Goal: Information Seeking & Learning: Learn about a topic

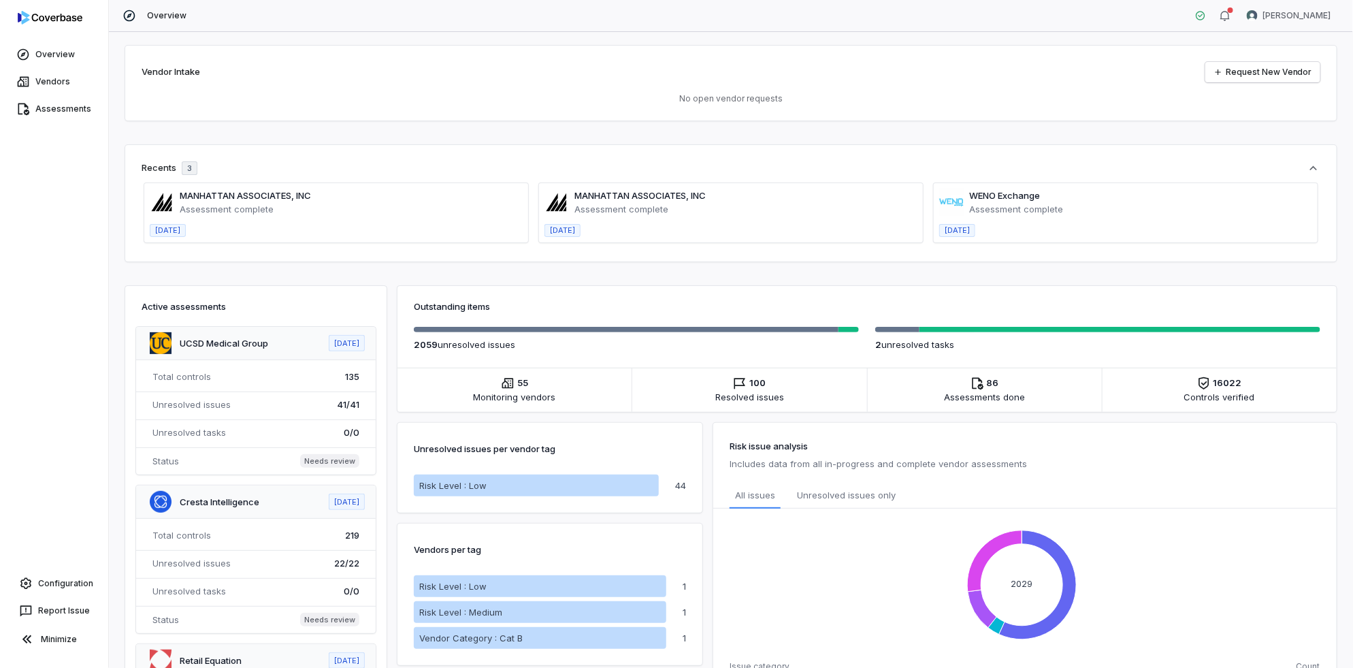
click at [218, 207] on span at bounding box center [336, 212] width 384 height 59
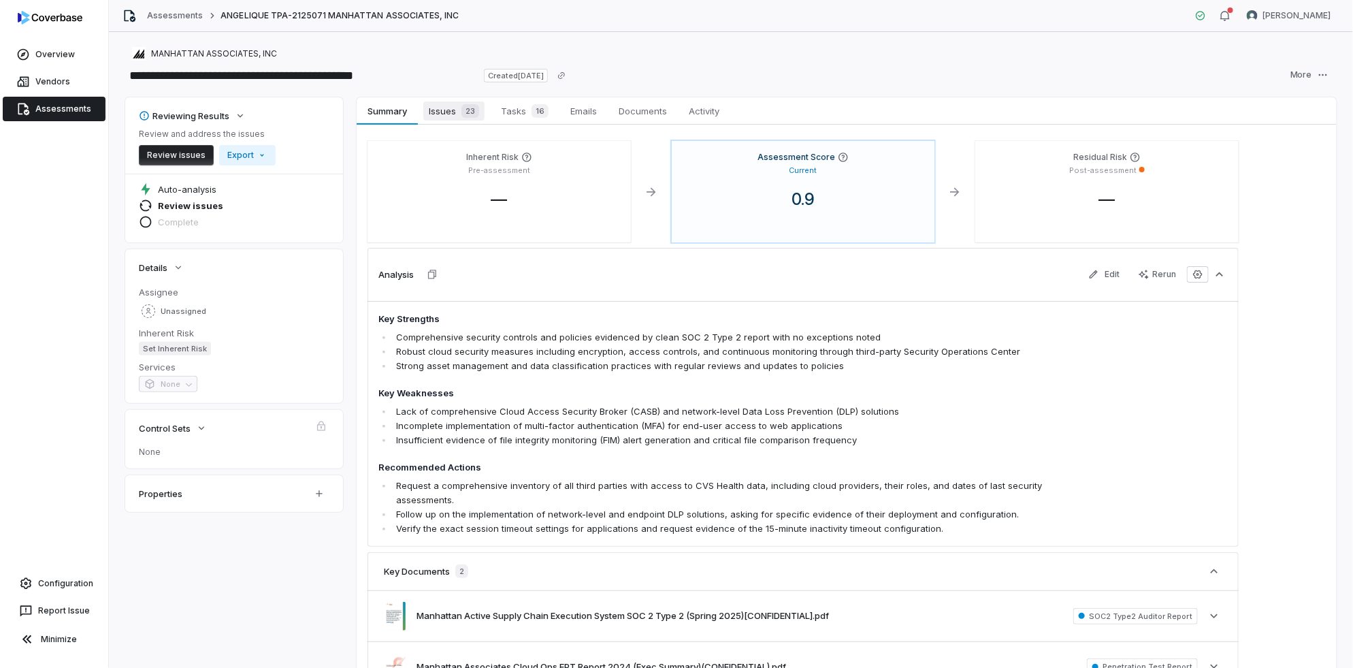
click at [444, 110] on span "Issues 23" at bounding box center [453, 110] width 61 height 19
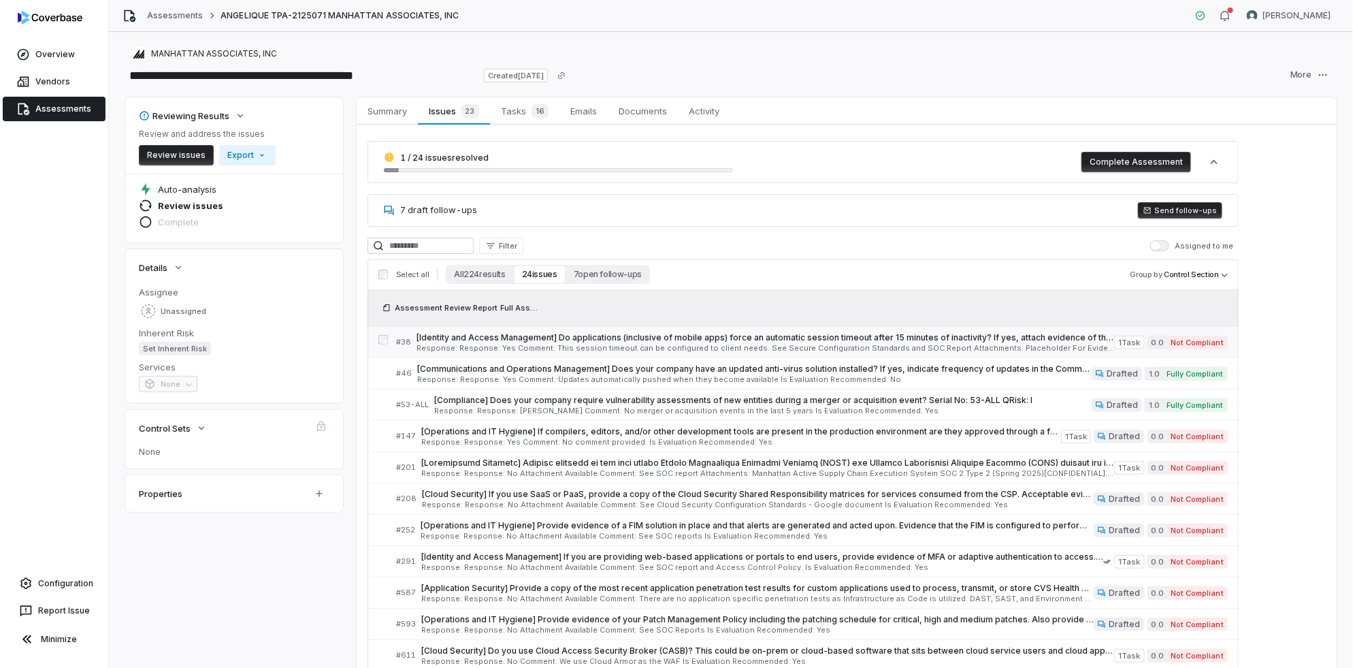
click at [487, 348] on span "Response: Response: Yes Comment: This session timeout can be configured to clie…" at bounding box center [766, 347] width 698 height 7
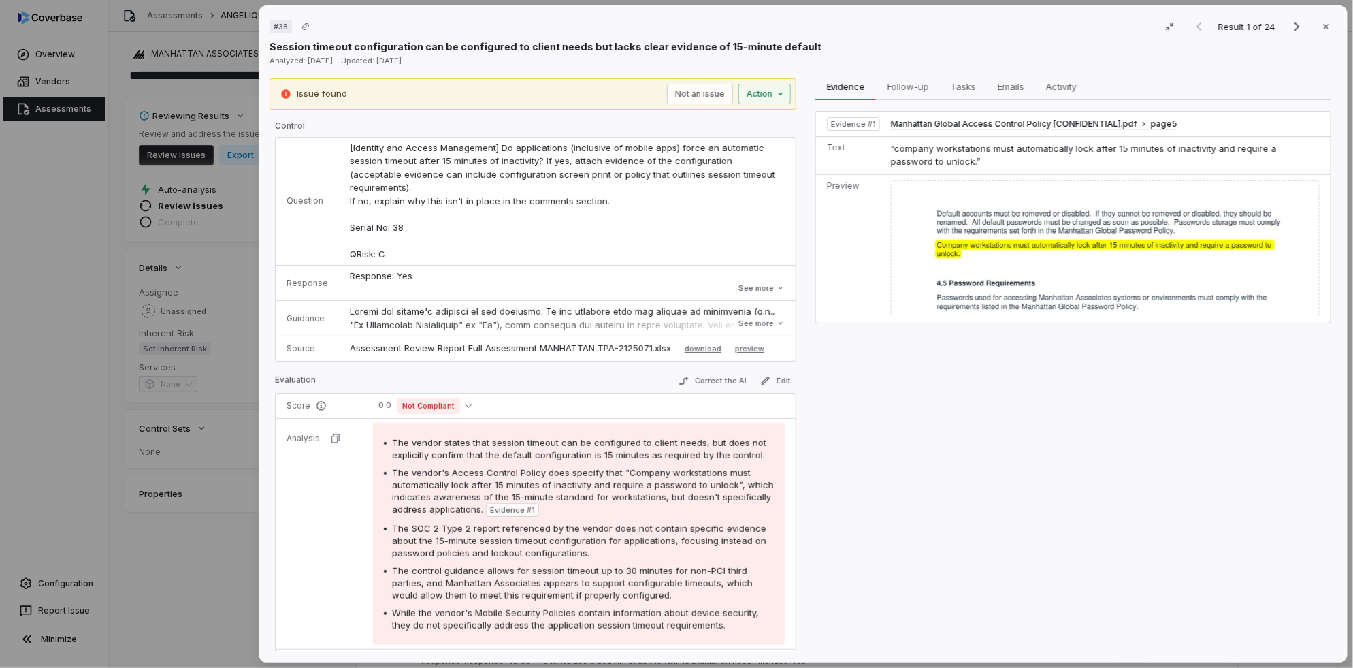
click at [201, 564] on div "# 38 Result 1 of 24 Close Session timeout configuration can be configured to cl…" at bounding box center [676, 334] width 1353 height 668
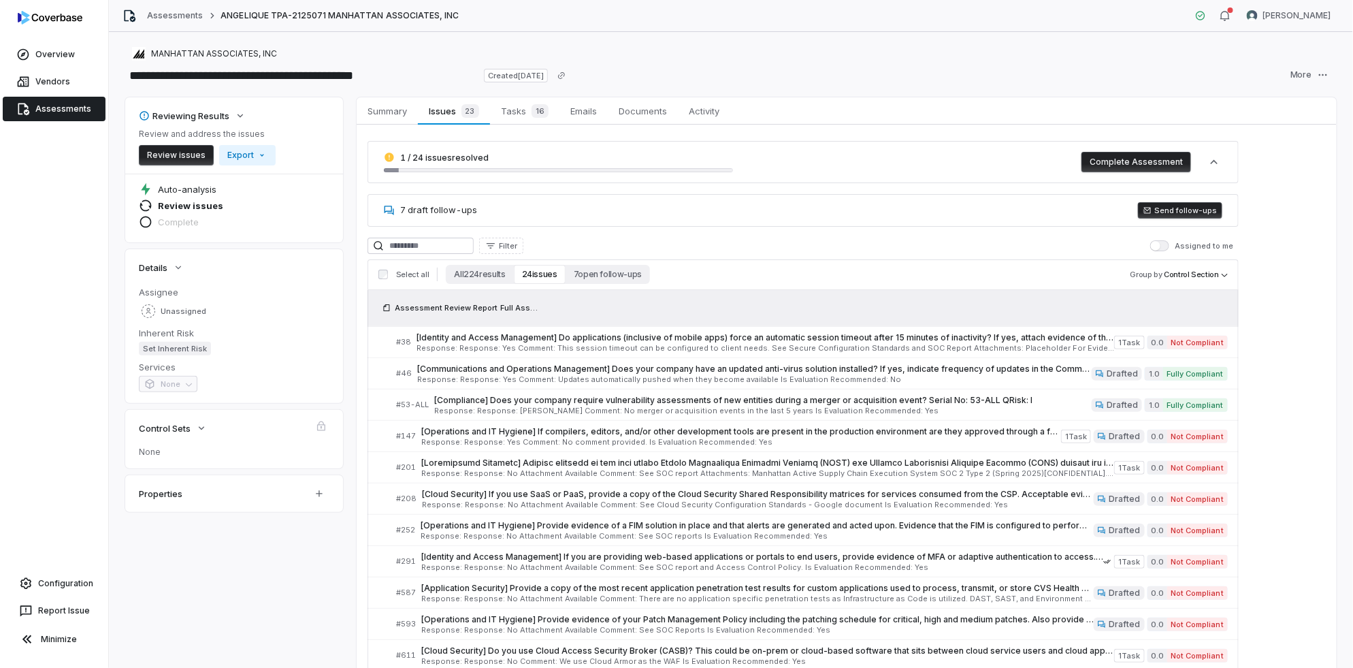
drag, startPoint x: 1009, startPoint y: 346, endPoint x: 970, endPoint y: 300, distance: 60.4
click at [970, 300] on div "Assessment Review Report Full Assessment MANHATTAN TPA-2125071.xlsx" at bounding box center [803, 308] width 871 height 36
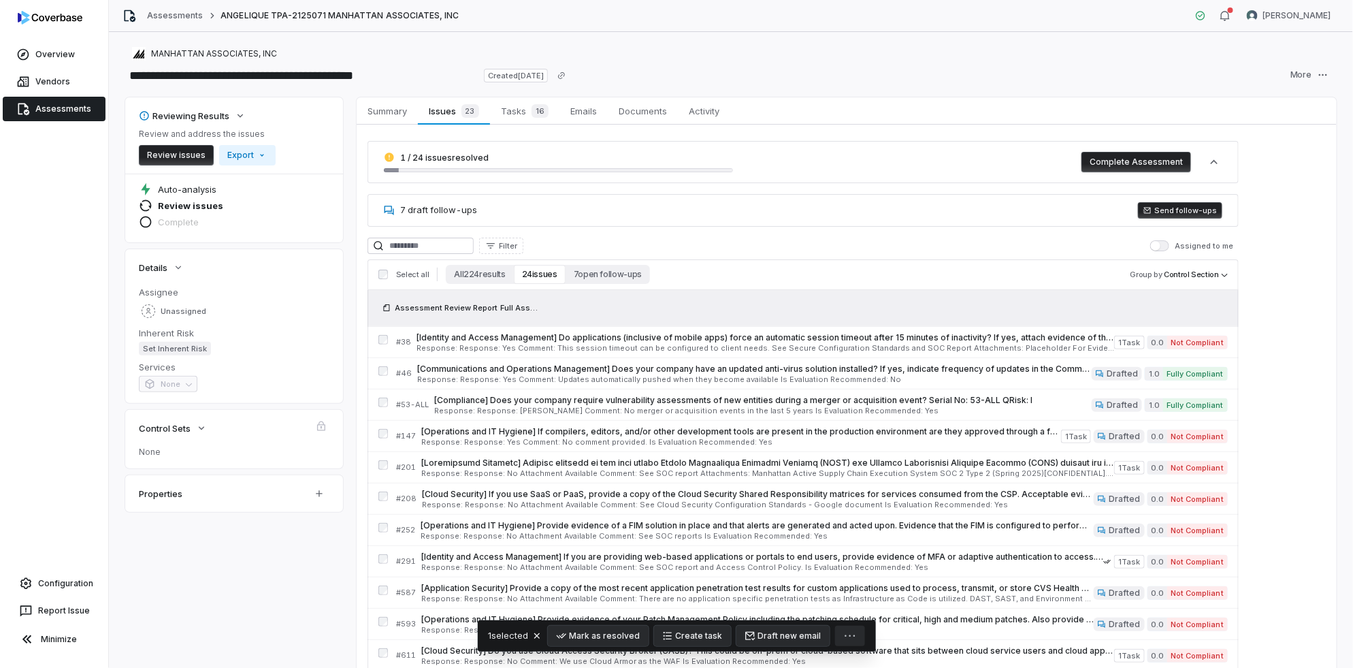
click at [836, 633] on button "button" at bounding box center [850, 635] width 30 height 20
click at [288, 578] on html "**********" at bounding box center [676, 334] width 1353 height 668
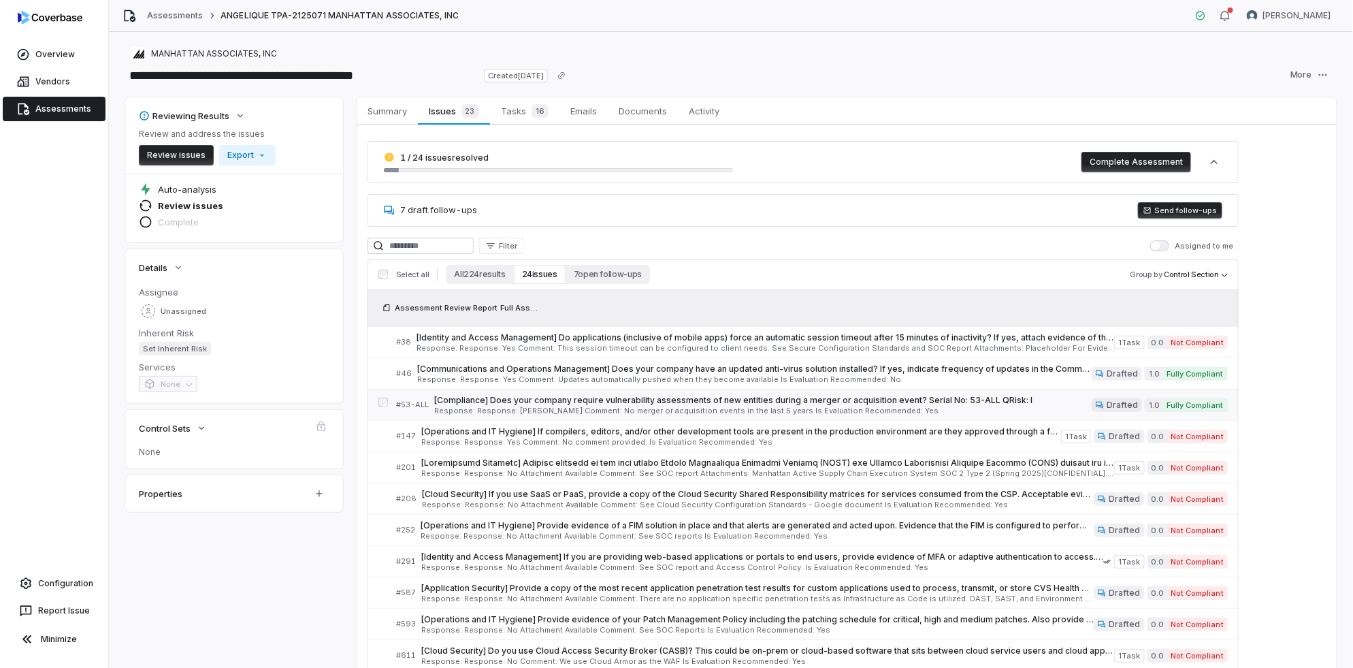
click at [388, 400] on div "# 53-ALL [Compliance] Does your company require vulnerability assessments of ne…" at bounding box center [803, 404] width 871 height 31
